Goal: Check status: Check status

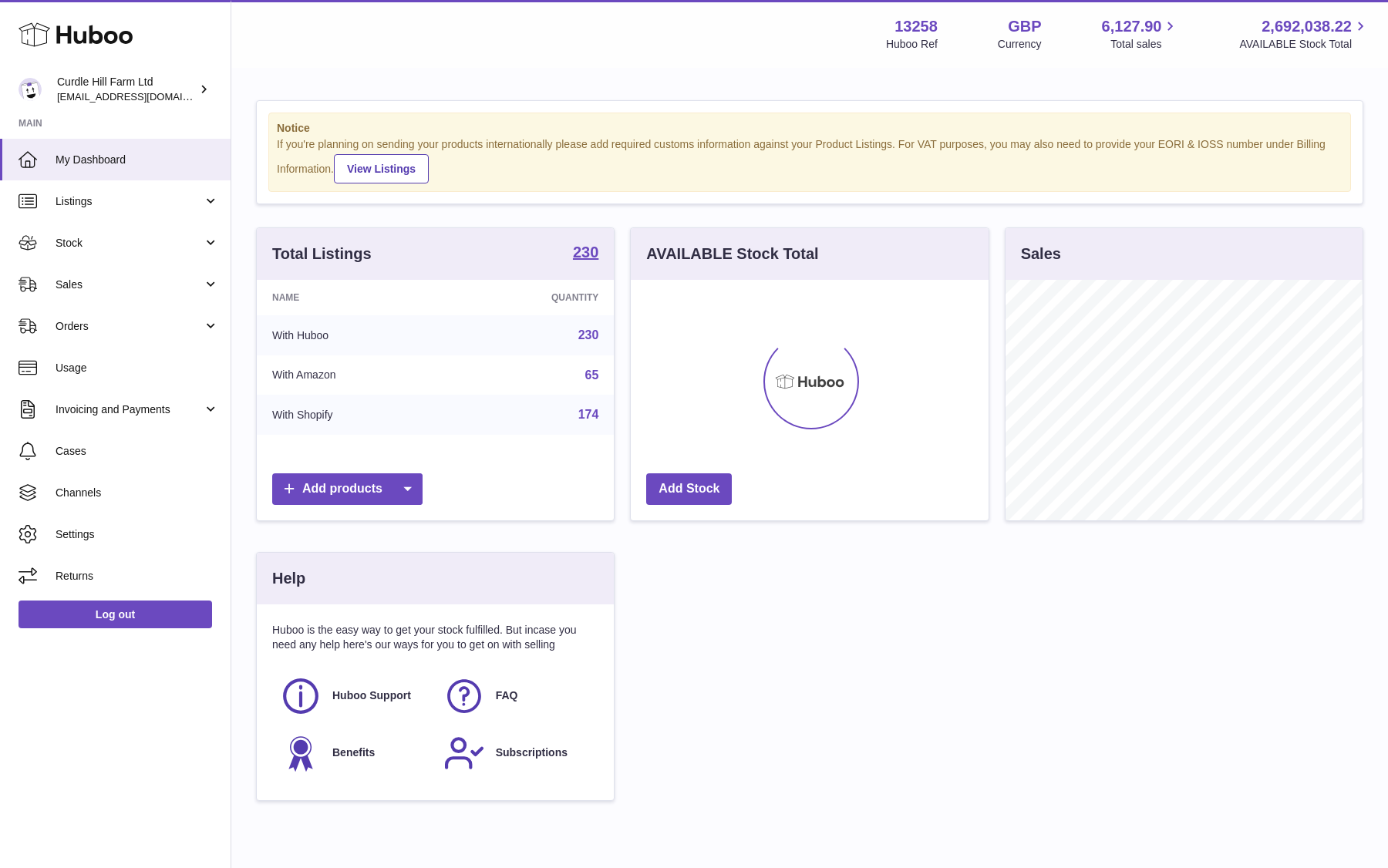
scroll to position [241, 357]
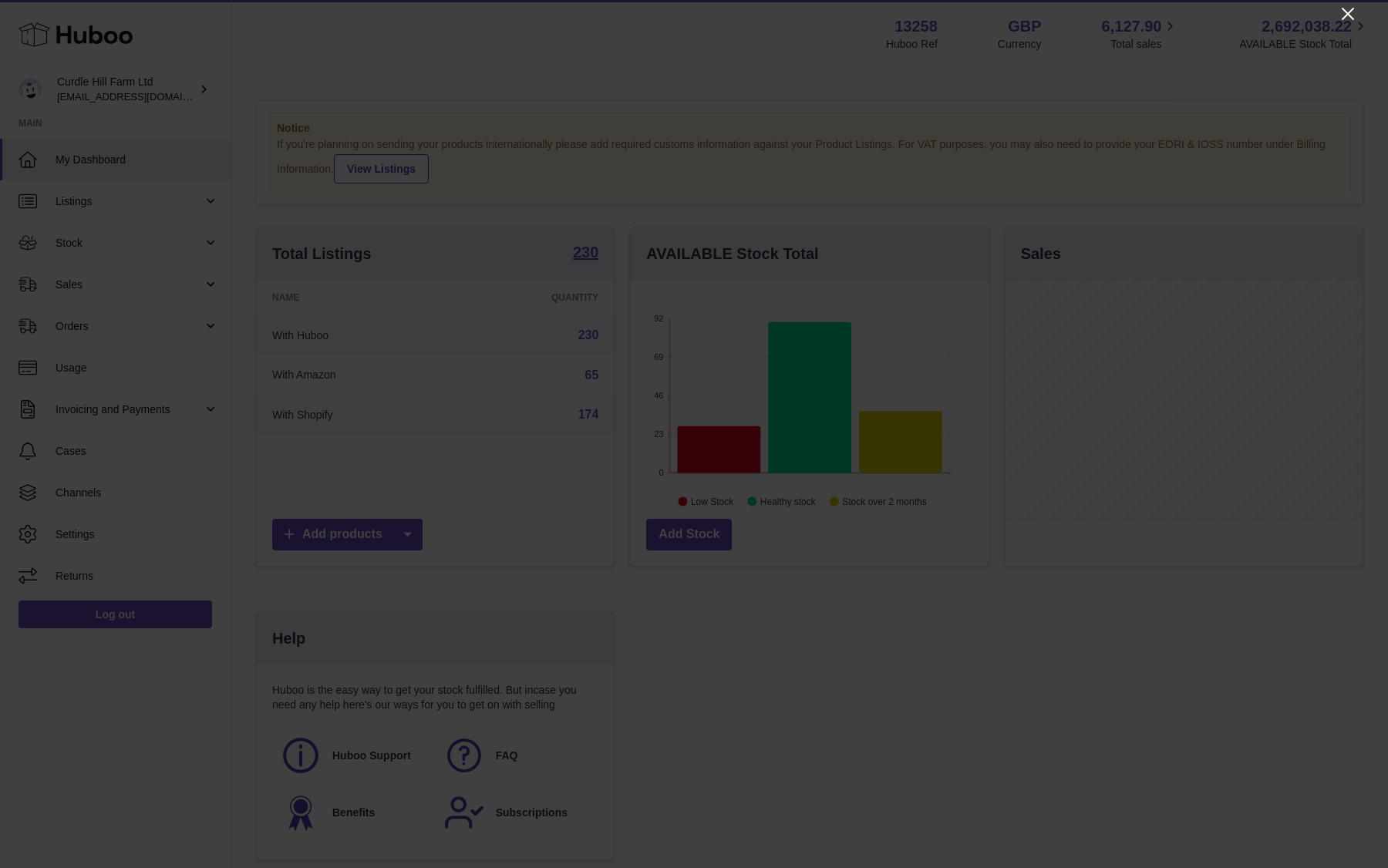
click at [1348, 4] on icon "Close" at bounding box center [1348, 13] width 18 height 18
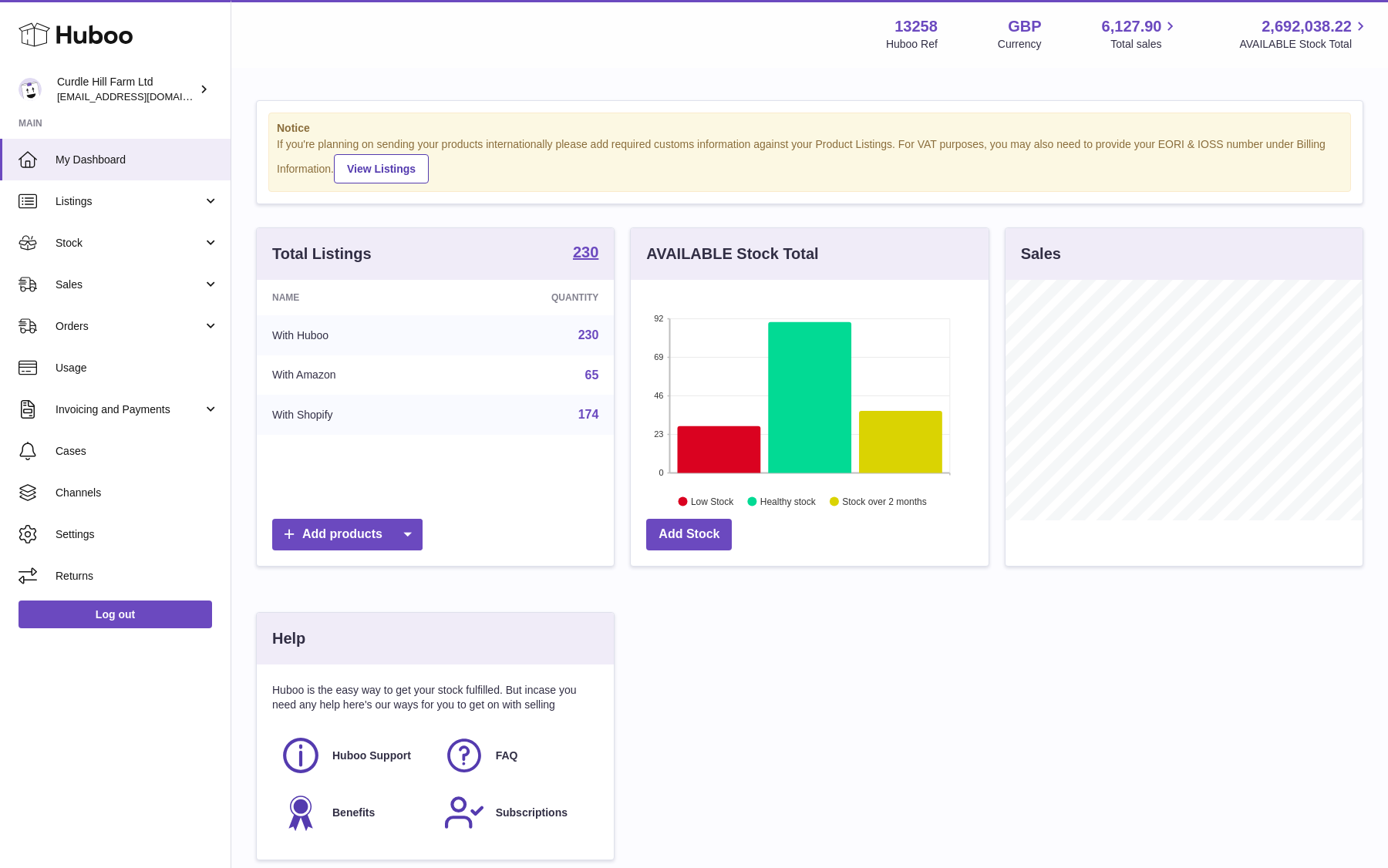
click at [728, 644] on div "Total Listings 230 Name Quantity With Huboo 230 With Amazon 65 With Shopify 174…" at bounding box center [809, 552] width 1123 height 648
click at [131, 194] on span "Listings" at bounding box center [129, 201] width 148 height 15
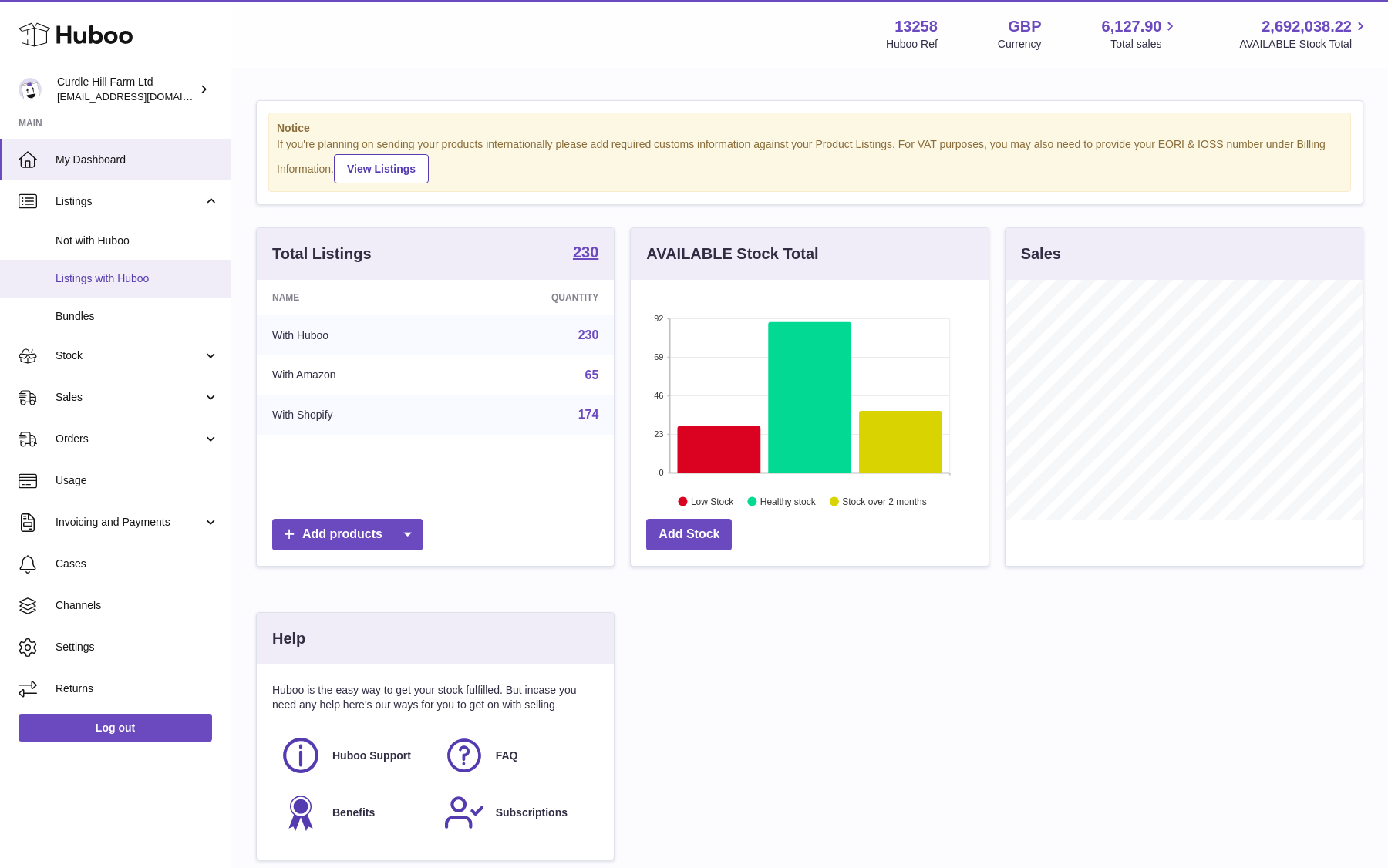
click at [113, 276] on span "Listings with Huboo" at bounding box center [137, 278] width 164 height 15
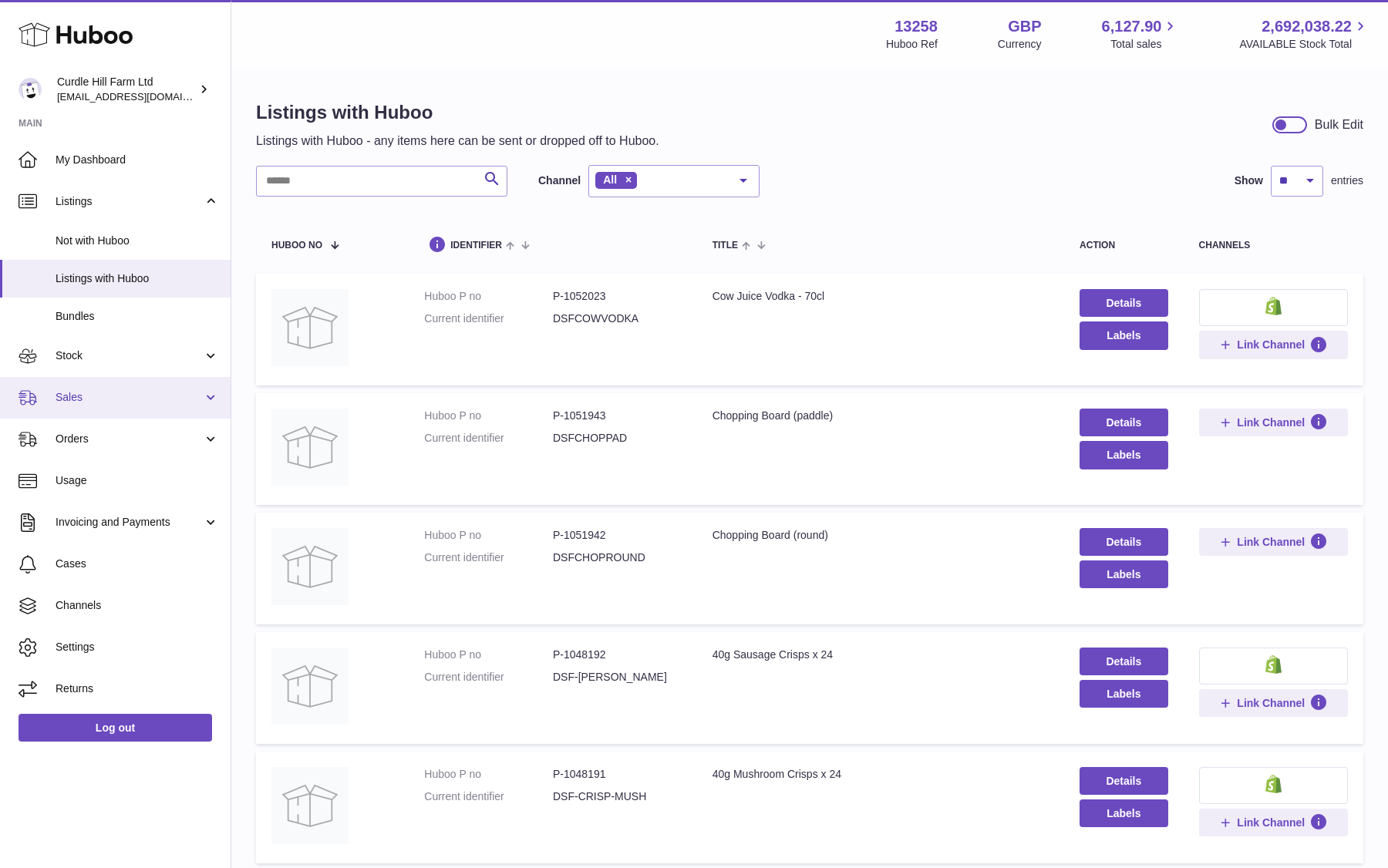
click at [105, 384] on link "Sales" at bounding box center [115, 397] width 230 height 41
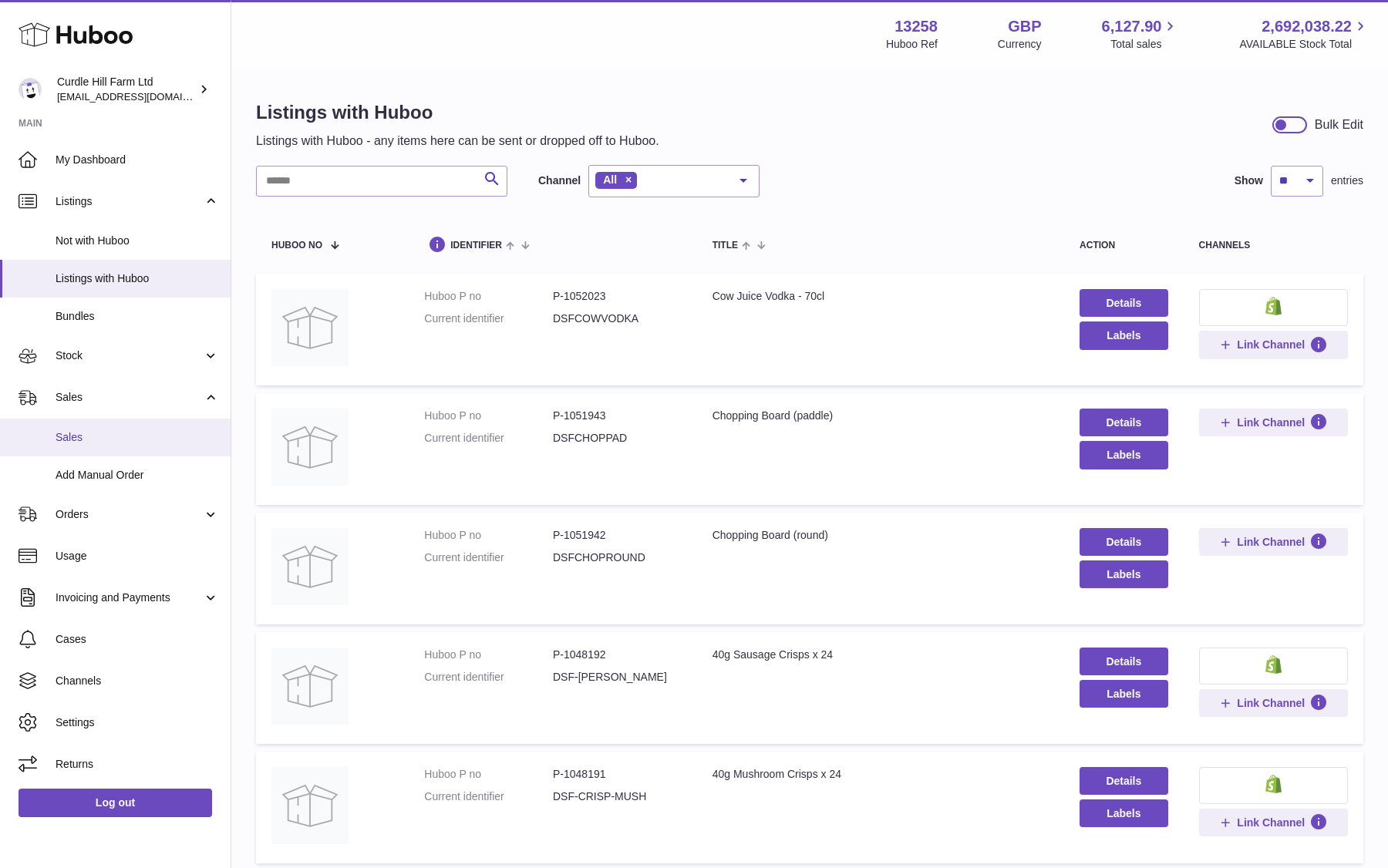
click at [135, 431] on span "Sales" at bounding box center [137, 437] width 164 height 15
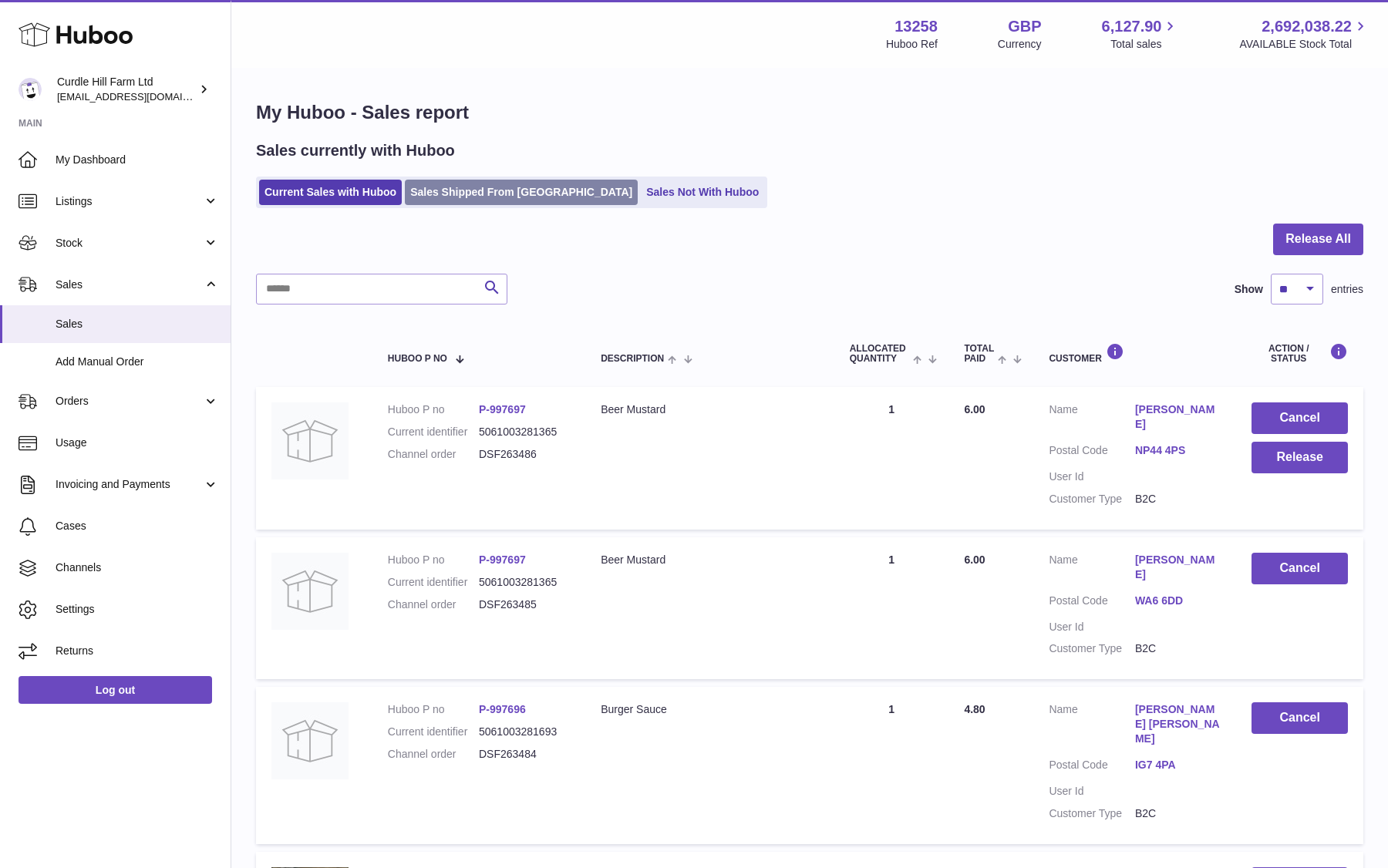
click at [478, 186] on link "Sales Shipped From Huboo" at bounding box center [520, 192] width 233 height 25
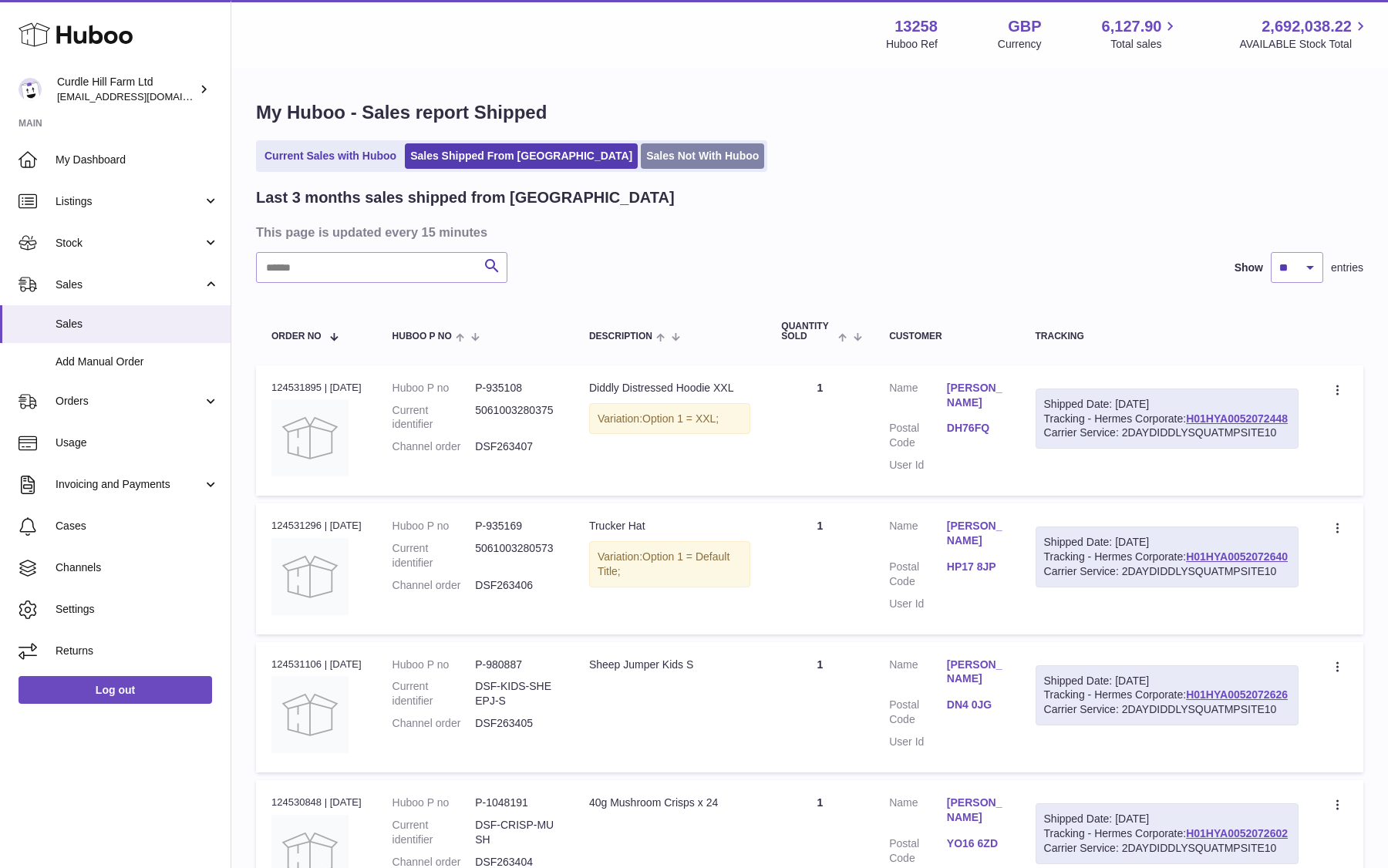
click at [641, 145] on link "Sales Not With Huboo" at bounding box center [702, 156] width 123 height 25
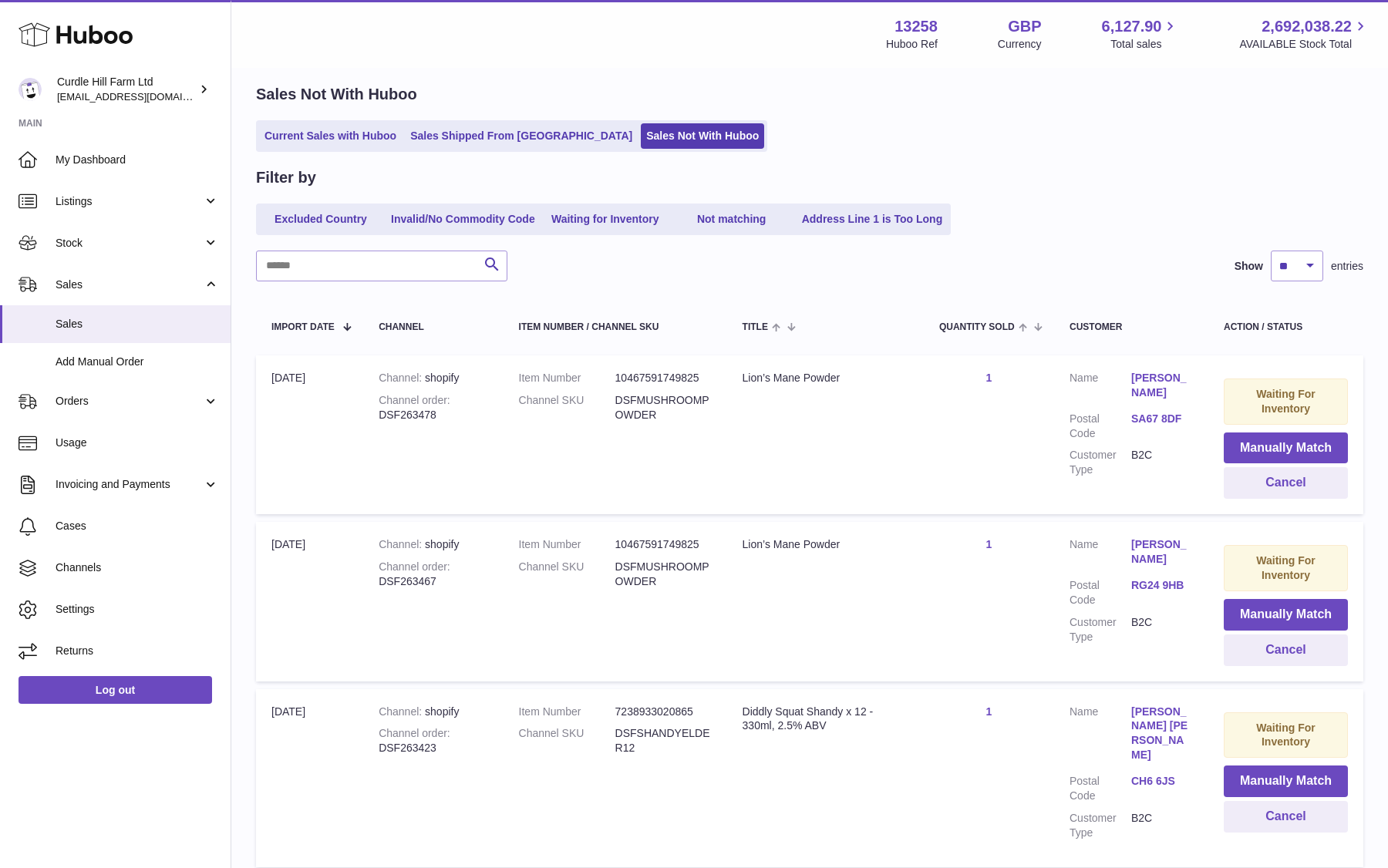
scroll to position [58, 0]
click at [361, 222] on link "Excluded Country" at bounding box center [321, 217] width 123 height 25
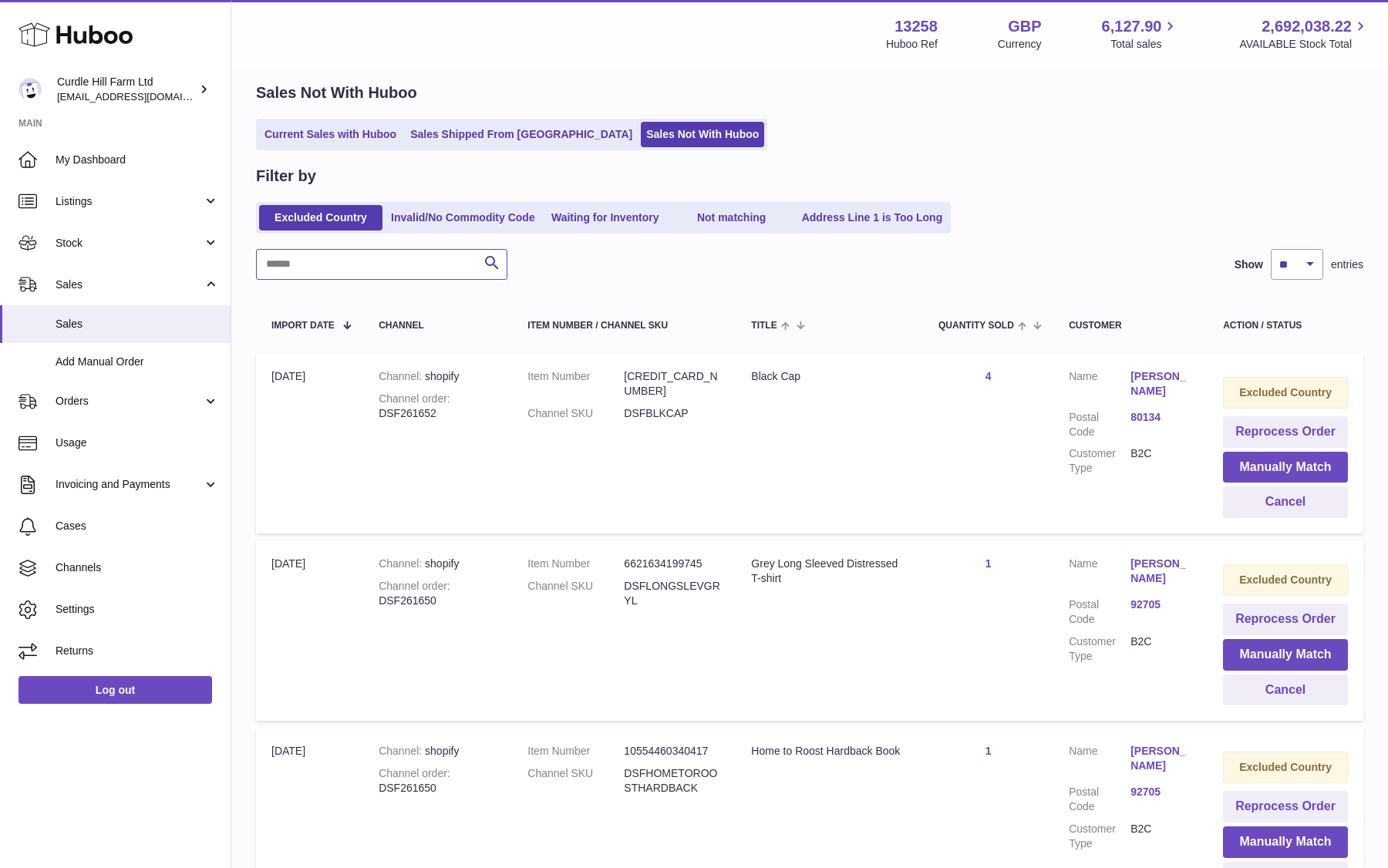
click at [374, 274] on input "text" at bounding box center [382, 264] width 251 height 31
type input "******"
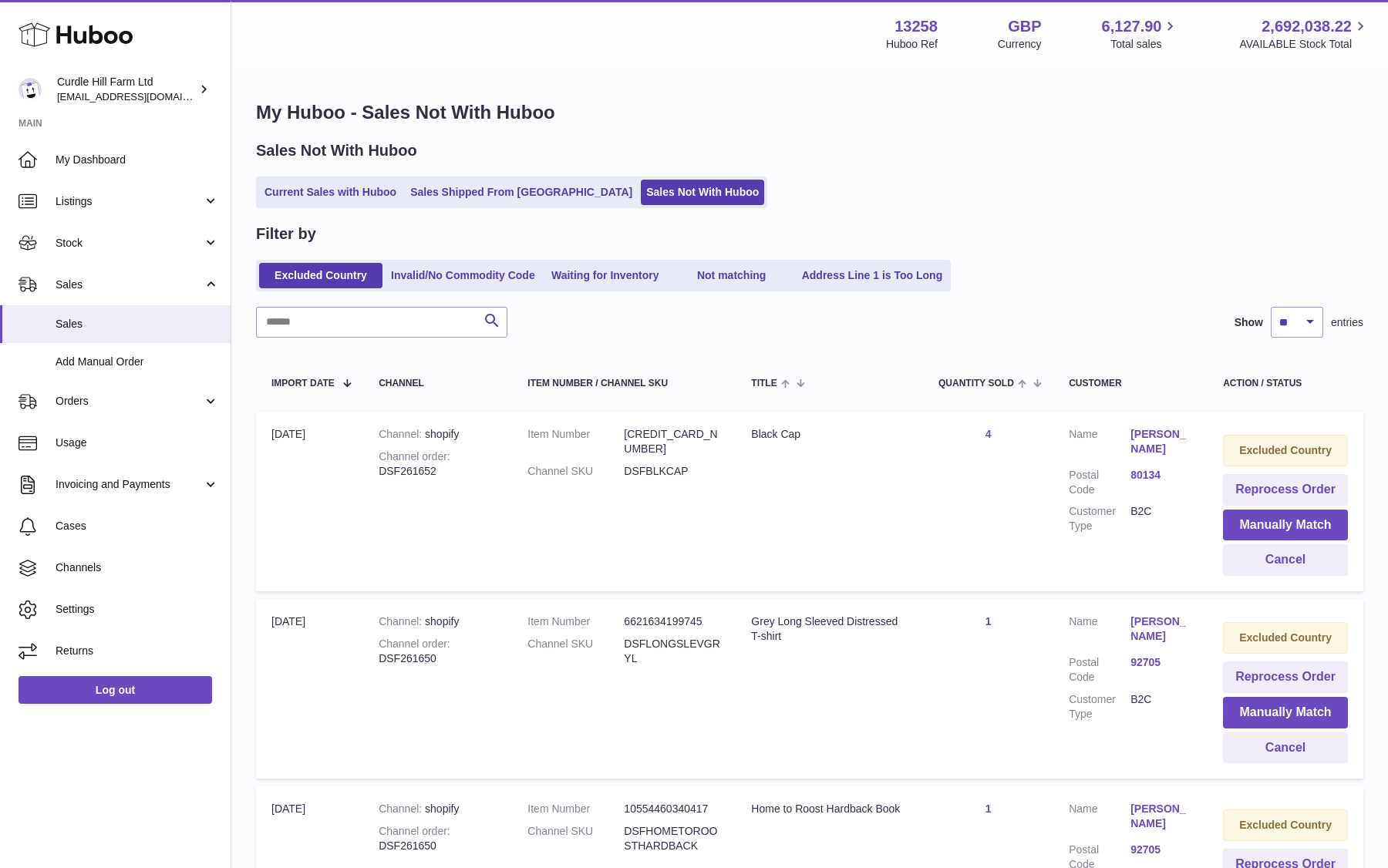
click at [599, 326] on div "Search Show ** ** ** *** entries" at bounding box center [809, 322] width 1107 height 31
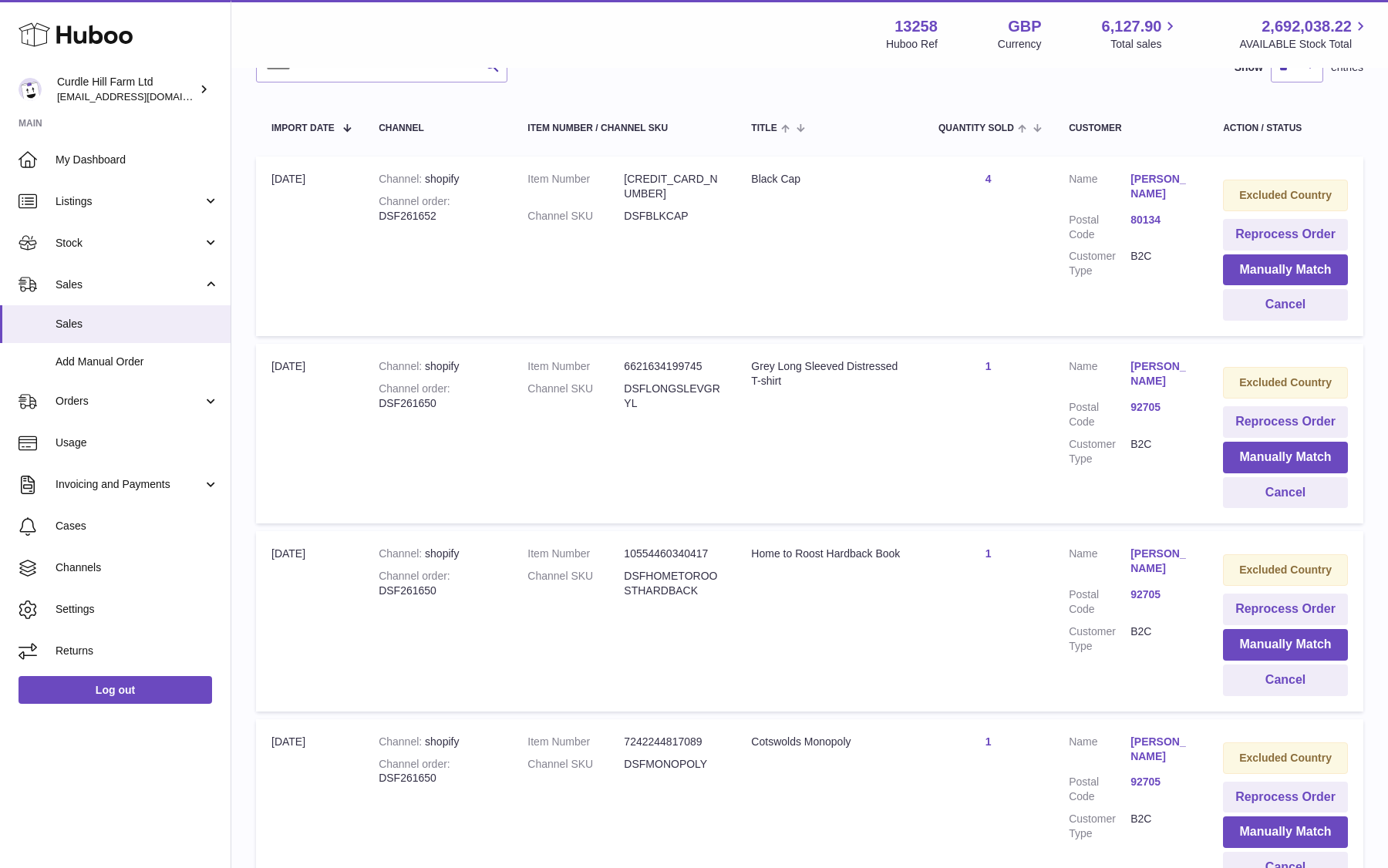
scroll to position [258, 0]
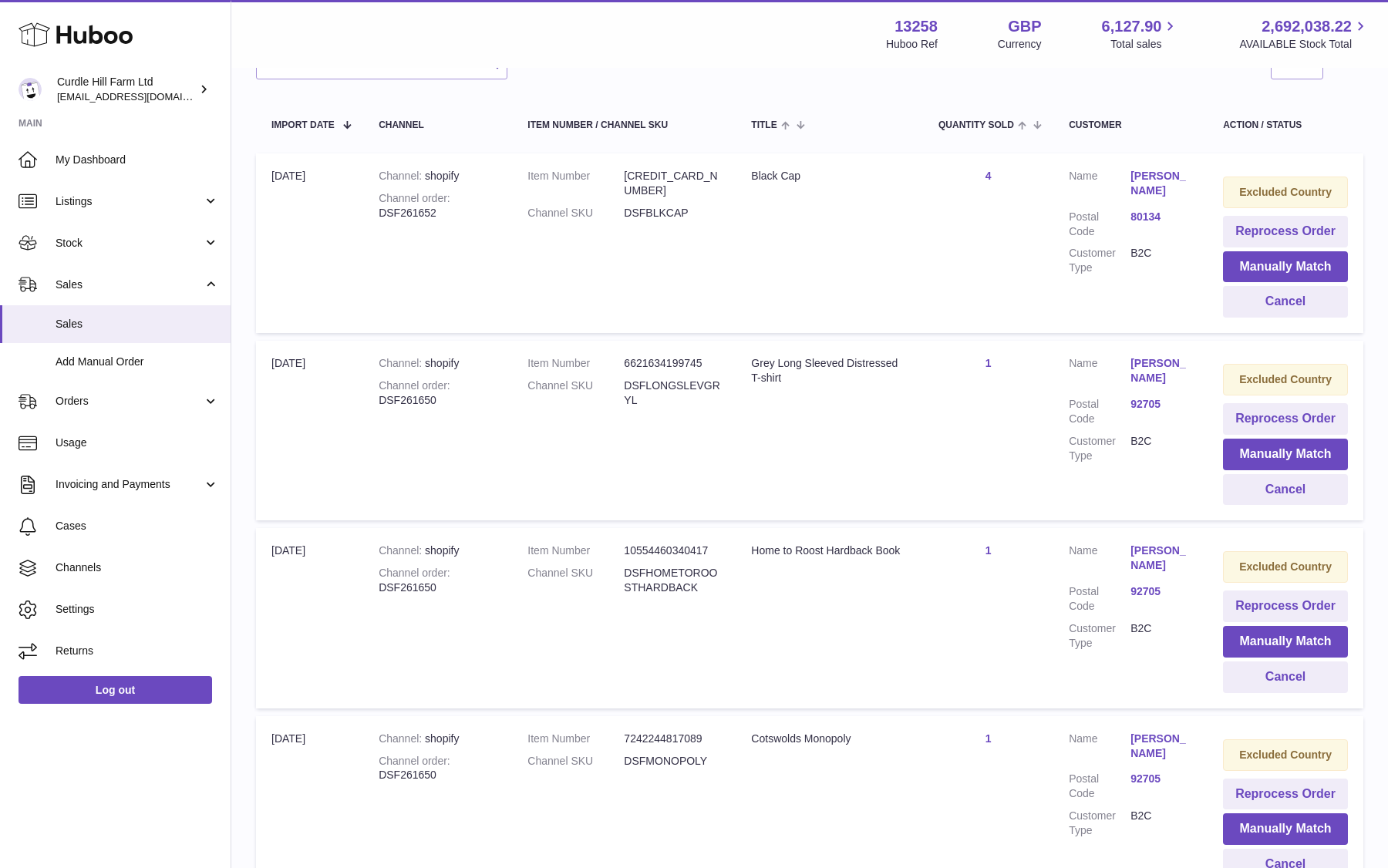
click at [398, 210] on div "Channel order DSF261652" at bounding box center [438, 206] width 118 height 29
click at [399, 221] on td "Channel shopify Channel order DSF261652" at bounding box center [437, 243] width 149 height 179
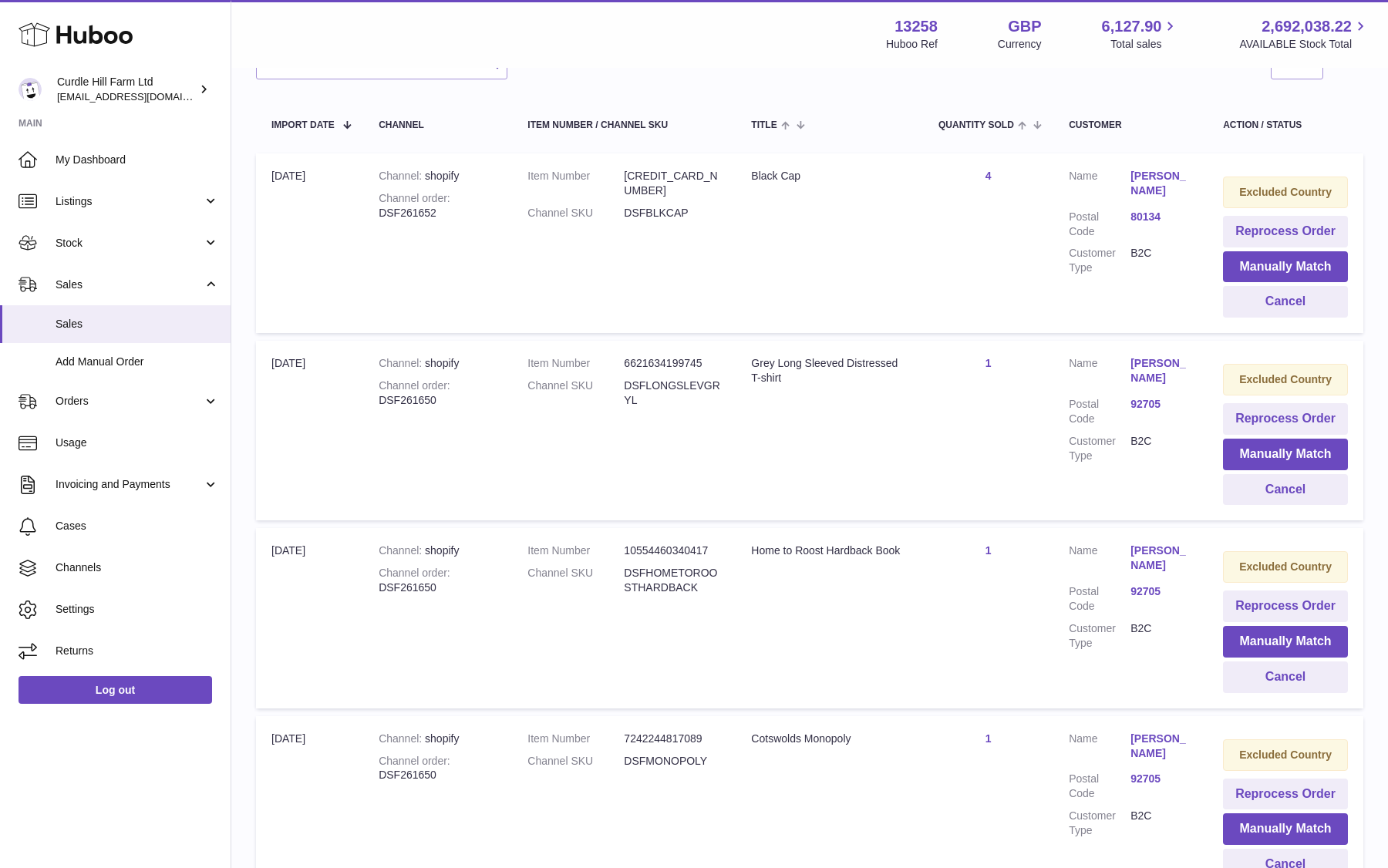
click at [389, 210] on div "Channel order DSF261652" at bounding box center [438, 206] width 118 height 29
click at [422, 211] on div "Channel order DSF261652" at bounding box center [438, 206] width 118 height 29
drag, startPoint x: 458, startPoint y: 211, endPoint x: 364, endPoint y: 211, distance: 94.0
click at [364, 211] on td "Channel shopify Channel order DSF261652" at bounding box center [437, 243] width 149 height 179
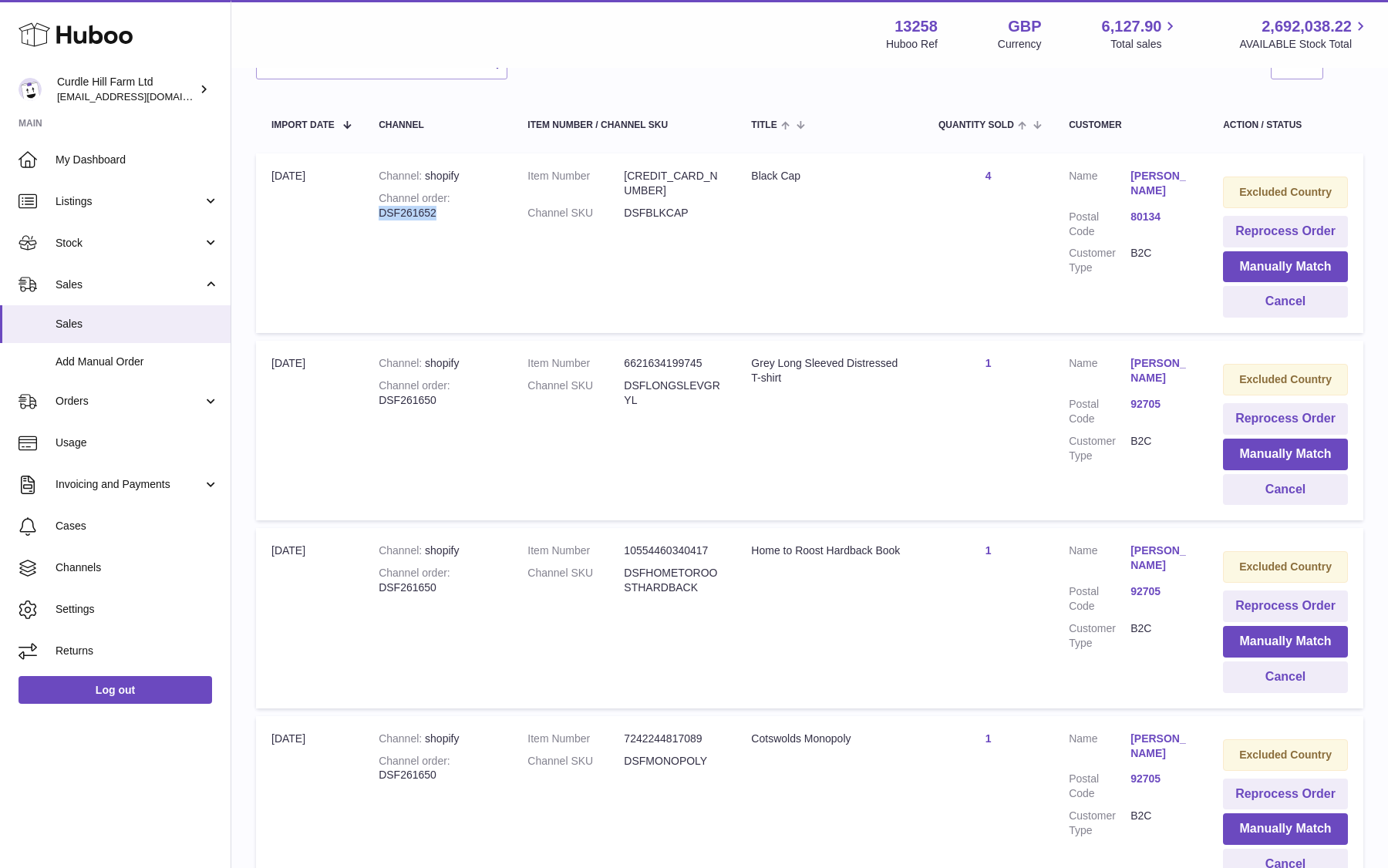
copy div "DSF261652"
